Goal: Task Accomplishment & Management: Complete application form

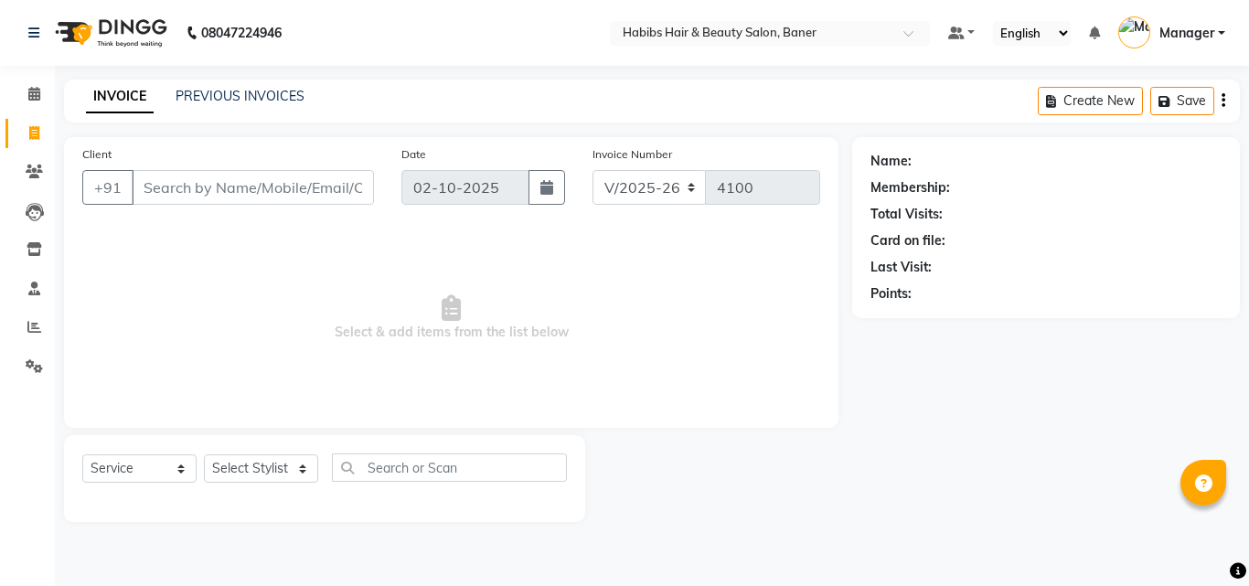
select select "5356"
select select "service"
click at [303, 173] on div "Client +91" at bounding box center [228, 181] width 319 height 75
drag, startPoint x: 301, startPoint y: 196, endPoint x: 303, endPoint y: 206, distance: 10.2
click at [301, 203] on input "Client" at bounding box center [253, 187] width 242 height 35
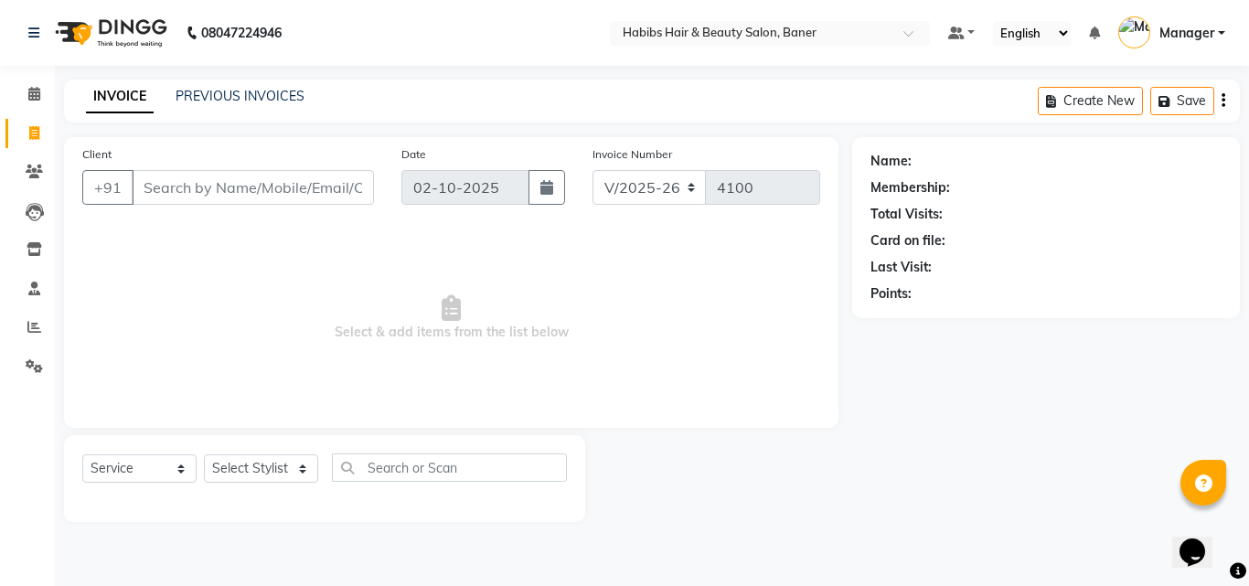
click at [242, 453] on div "Select Service Product Membership Package Voucher Prepaid Gift Card Select Styl…" at bounding box center [324, 474] width 484 height 43
click at [239, 460] on select "Select Stylist Admin Manager [PERSON_NAME] [PERSON_NAME] Ram [PERSON_NAME] [PER…" at bounding box center [261, 468] width 114 height 28
select select "90441"
click at [204, 454] on select "Select Stylist Admin Manager [PERSON_NAME] [PERSON_NAME] Ram [PERSON_NAME] [PER…" at bounding box center [261, 468] width 114 height 28
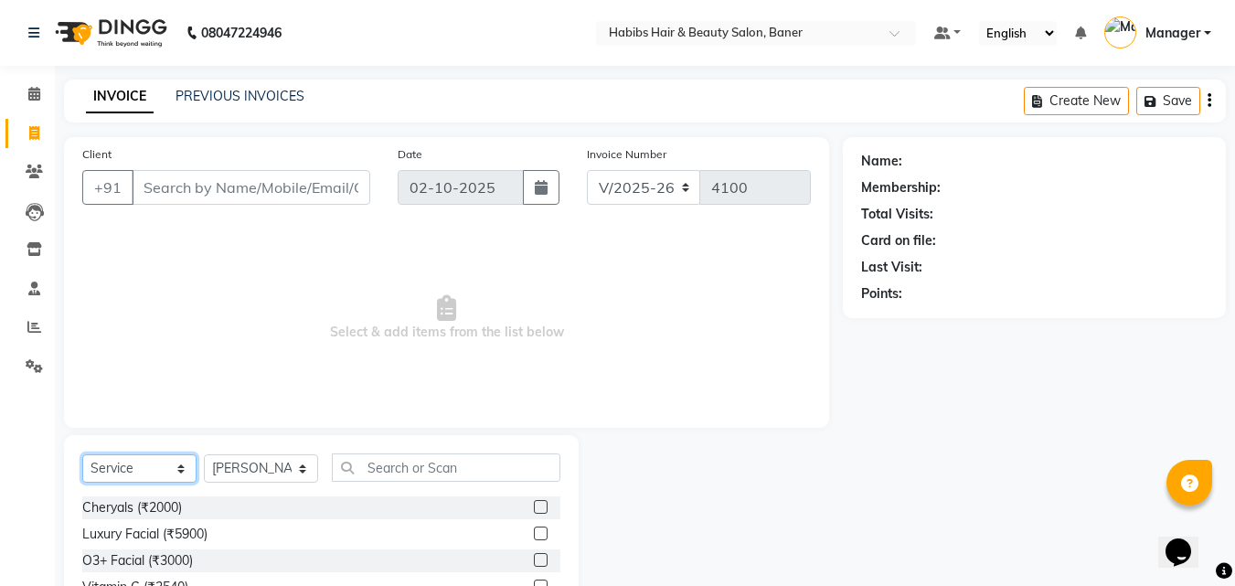
click at [121, 470] on select "Select Service Product Membership Package Voucher Prepaid Gift Card" at bounding box center [139, 468] width 114 height 28
click at [82, 454] on select "Select Service Product Membership Package Voucher Prepaid Gift Card" at bounding box center [139, 468] width 114 height 28
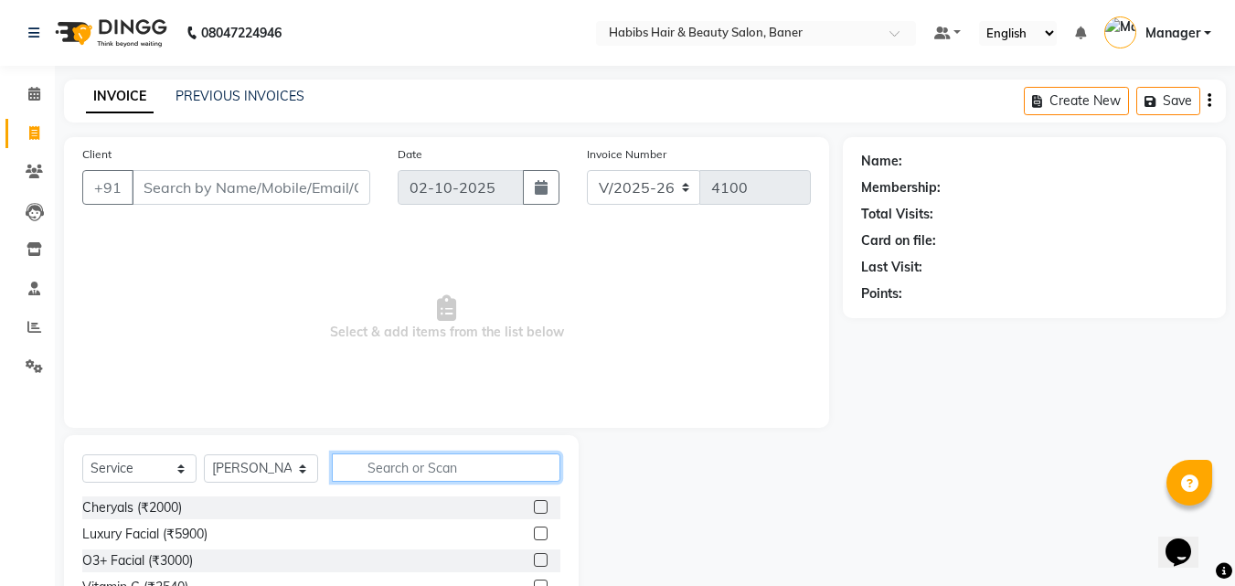
click at [473, 473] on input "text" at bounding box center [446, 467] width 228 height 28
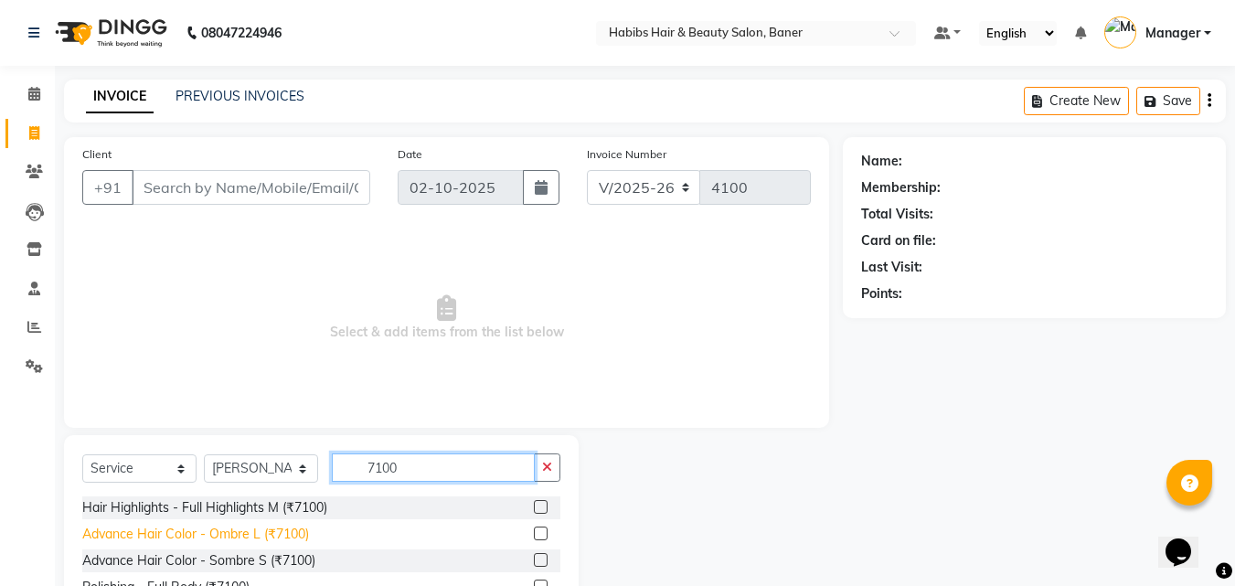
scroll to position [69, 0]
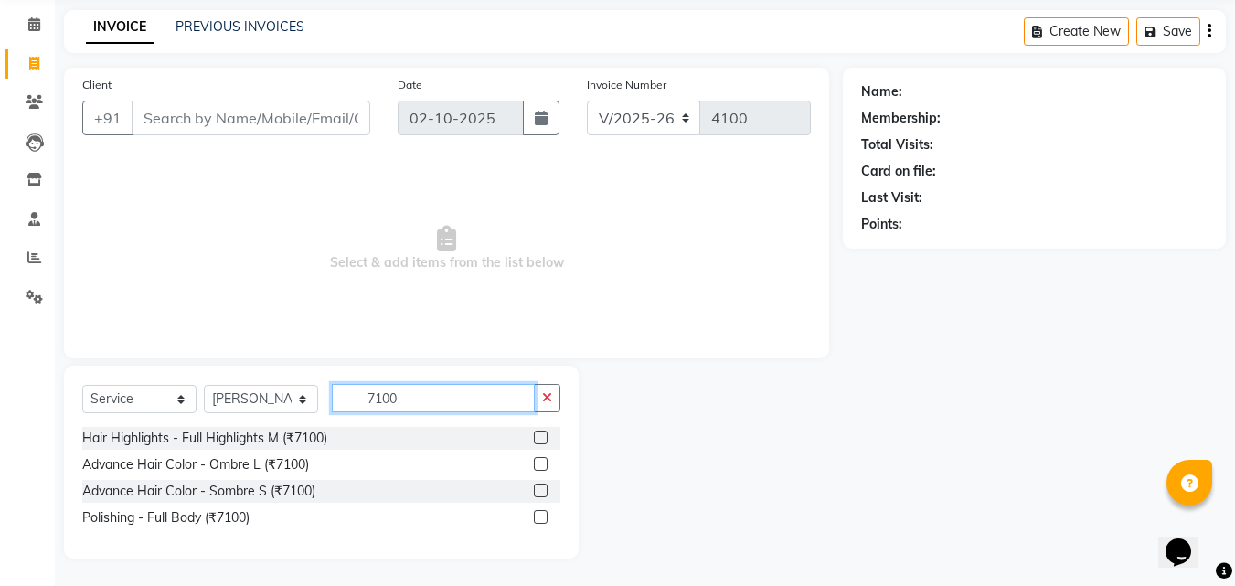
type input "7100"
click at [548, 432] on div at bounding box center [547, 438] width 27 height 23
click at [540, 440] on label at bounding box center [541, 437] width 14 height 14
click at [540, 440] on input "checkbox" at bounding box center [540, 438] width 12 height 12
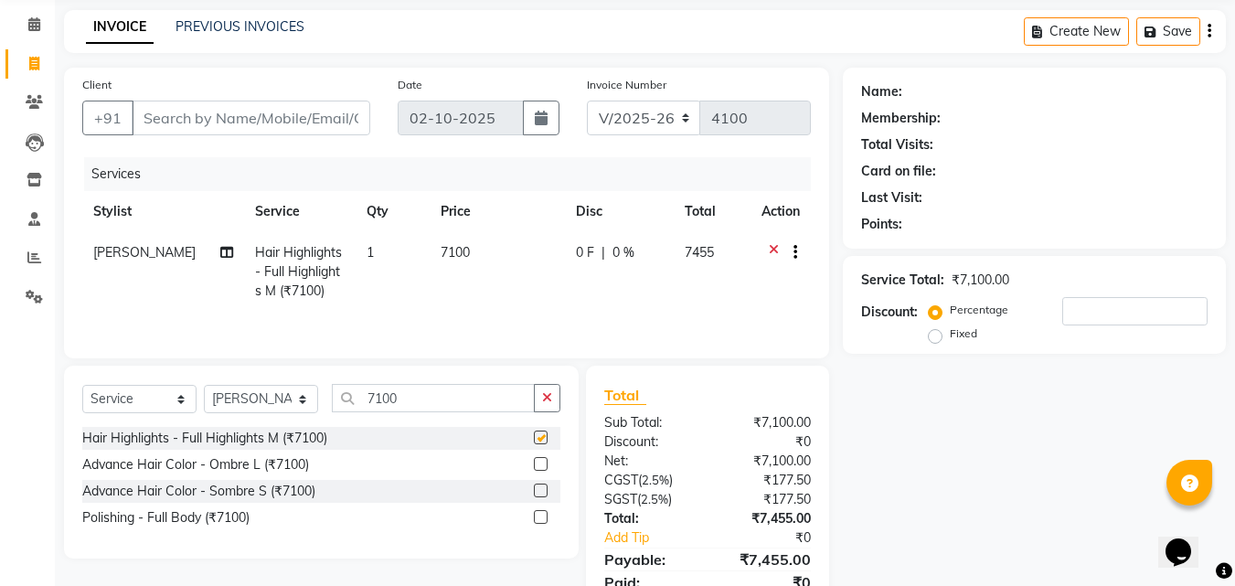
checkbox input "false"
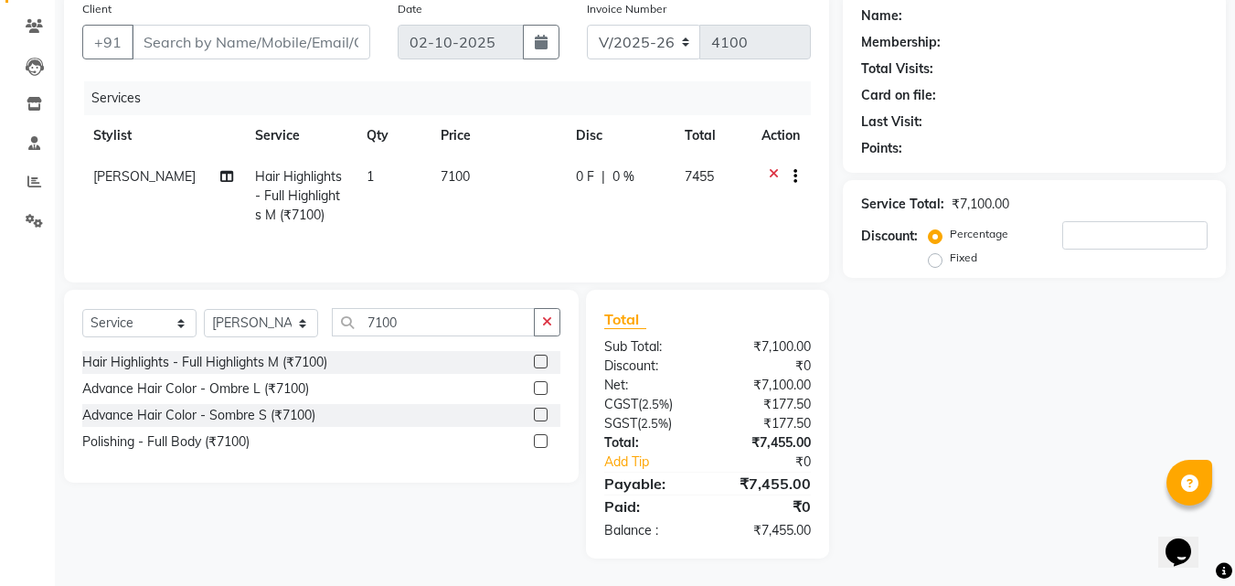
scroll to position [0, 0]
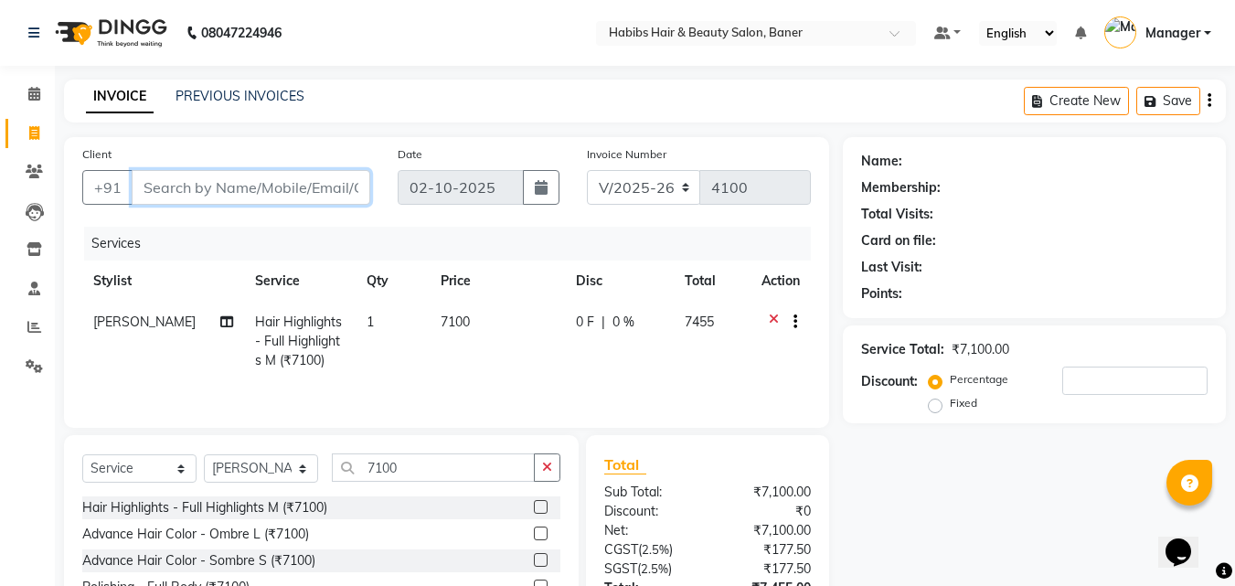
click at [253, 195] on input "Client" at bounding box center [251, 187] width 239 height 35
